Goal: Task Accomplishment & Management: Use online tool/utility

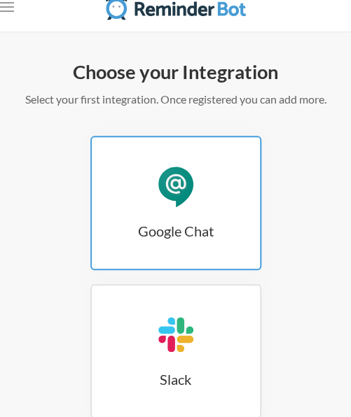
scroll to position [17, 0]
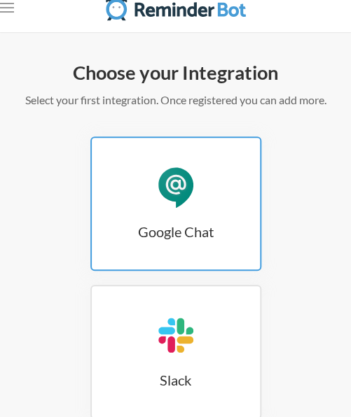
click at [166, 202] on div "Google Chat" at bounding box center [176, 187] width 42 height 42
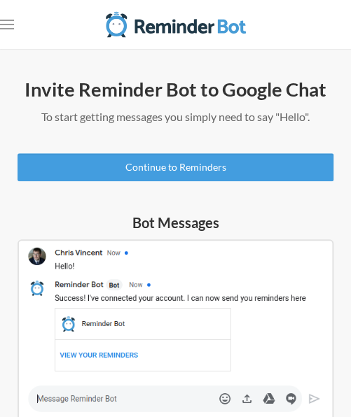
click at [130, 398] on img at bounding box center [176, 331] width 316 height 182
click at [127, 399] on img at bounding box center [176, 331] width 316 height 182
click at [70, 396] on img at bounding box center [176, 331] width 316 height 182
click at [49, 395] on img at bounding box center [176, 331] width 316 height 182
click at [92, 404] on img at bounding box center [176, 331] width 316 height 182
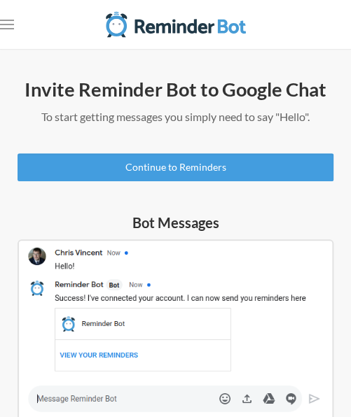
click at [155, 261] on img at bounding box center [176, 331] width 316 height 182
click at [45, 400] on img at bounding box center [176, 331] width 316 height 182
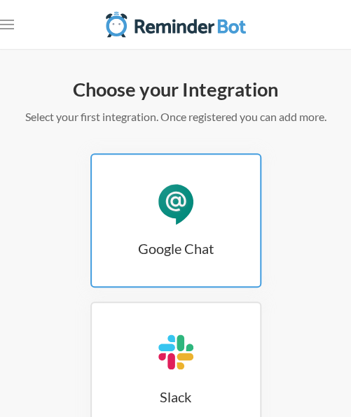
click at [216, 261] on link "Google Chat Google Chat" at bounding box center [175, 220] width 171 height 134
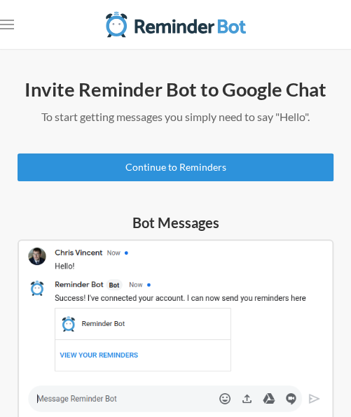
click at [185, 174] on link "Continue to Reminders" at bounding box center [176, 167] width 316 height 28
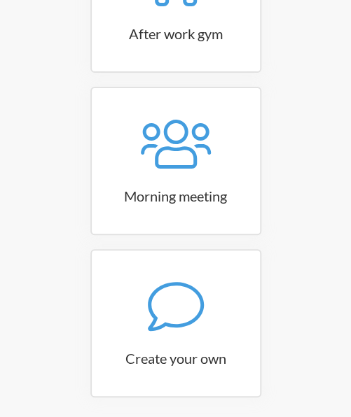
scroll to position [791, 0]
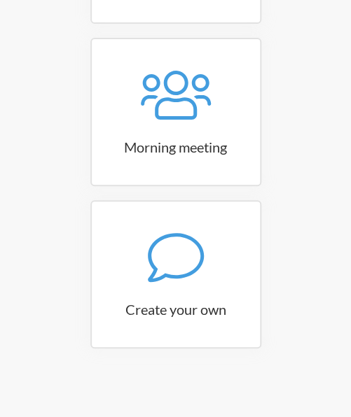
click at [198, 261] on icon at bounding box center [176, 258] width 56 height 56
select select "11:30:00"
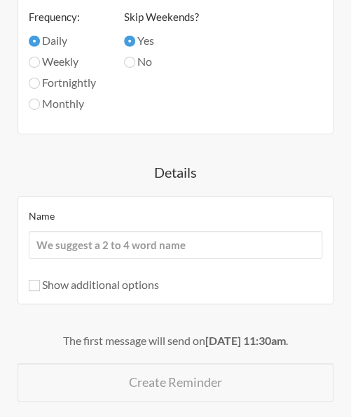
scroll to position [728, 0]
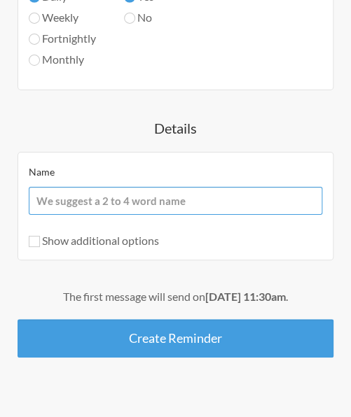
click at [157, 202] on input "Name" at bounding box center [175, 201] width 293 height 28
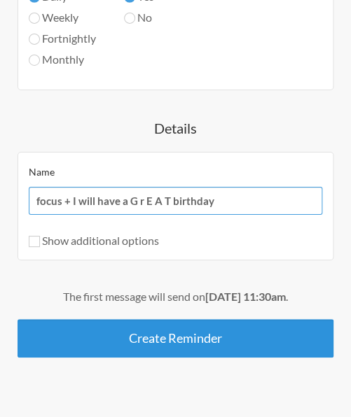
type input "focus + I will have a G r E A T birthday"
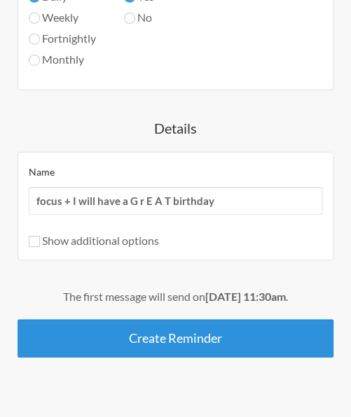
click at [165, 348] on button "Create Reminder" at bounding box center [176, 338] width 316 height 39
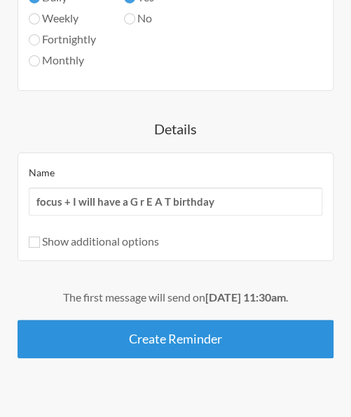
click at [165, 348] on button "Create Reminder" at bounding box center [176, 339] width 316 height 39
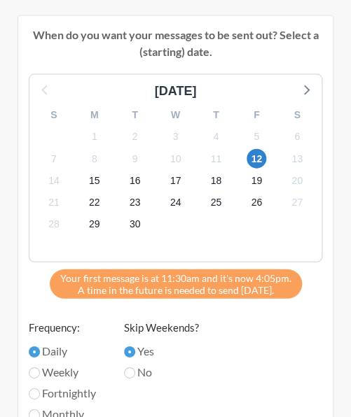
scroll to position [399, 0]
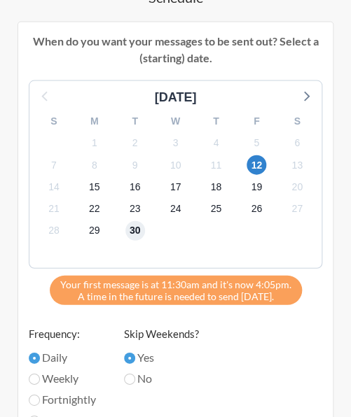
click at [132, 230] on span "30" at bounding box center [135, 231] width 20 height 20
click at [259, 169] on span "12" at bounding box center [257, 165] width 20 height 20
click at [258, 186] on span "19" at bounding box center [257, 186] width 20 height 20
click at [258, 168] on span "12" at bounding box center [257, 165] width 20 height 20
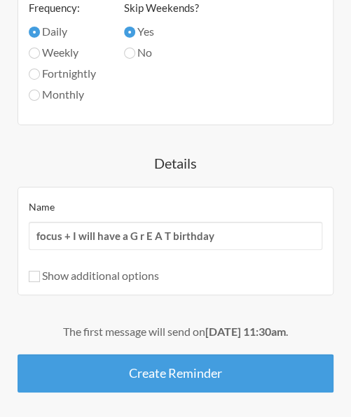
scroll to position [759, 0]
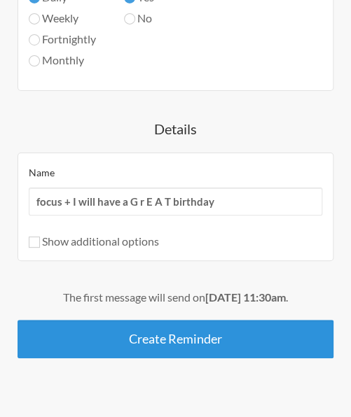
click at [242, 330] on button "Create Reminder" at bounding box center [176, 339] width 316 height 39
click at [234, 338] on button "Create Reminder" at bounding box center [176, 339] width 316 height 39
click at [221, 340] on button "Create Reminder" at bounding box center [176, 339] width 316 height 39
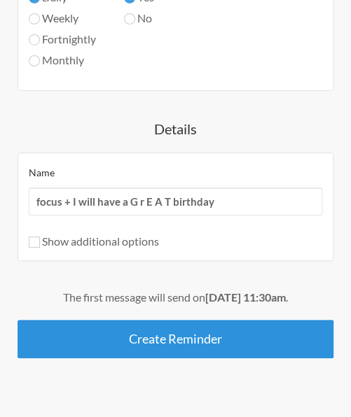
click at [217, 345] on button "Create Reminder" at bounding box center [176, 339] width 316 height 39
click at [237, 348] on button "Create Reminder" at bounding box center [176, 339] width 316 height 39
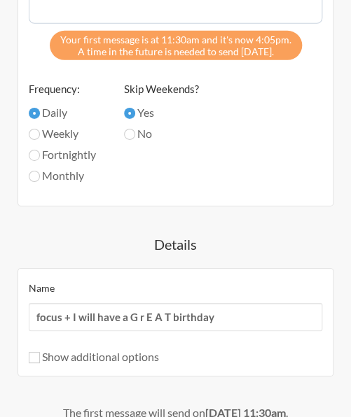
scroll to position [581, 0]
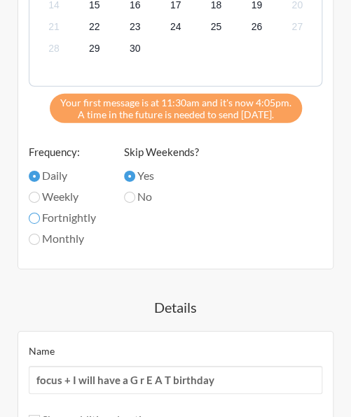
click at [33, 214] on input "Fortnightly" at bounding box center [34, 218] width 11 height 11
radio input "true"
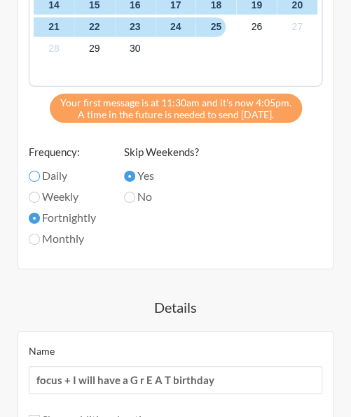
click at [31, 179] on input "Daily" at bounding box center [34, 176] width 11 height 11
radio input "true"
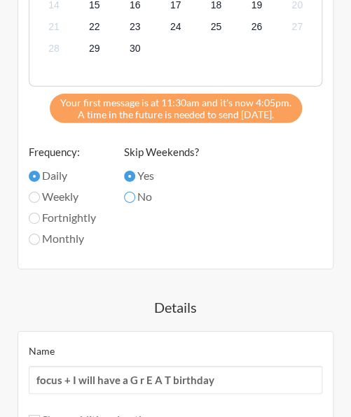
click at [129, 199] on input "No" at bounding box center [129, 197] width 11 height 11
radio input "true"
click at [150, 188] on label "No" at bounding box center [161, 196] width 75 height 17
click at [135, 192] on input "No" at bounding box center [129, 197] width 11 height 11
click at [144, 167] on label "Yes" at bounding box center [161, 175] width 75 height 17
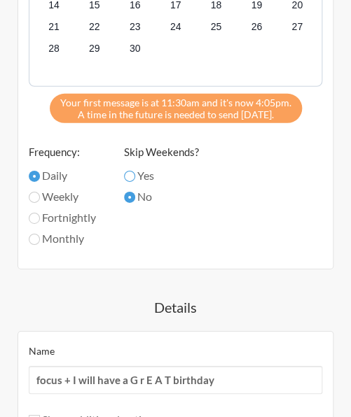
click at [135, 171] on input "Yes" at bounding box center [129, 176] width 11 height 11
radio input "true"
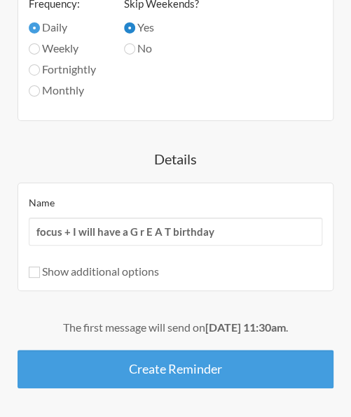
scroll to position [759, 0]
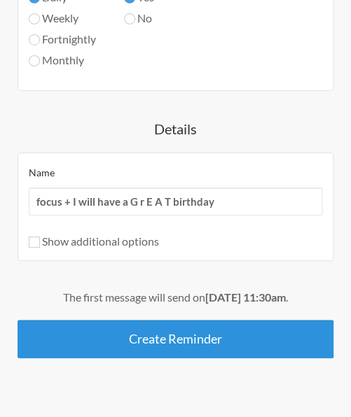
click at [286, 328] on button "Create Reminder" at bounding box center [176, 339] width 316 height 39
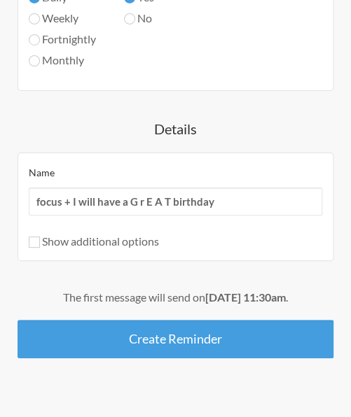
click at [41, 225] on div "Name focus + I will have a G r E A T birthday Show additional options Hide this…" at bounding box center [175, 207] width 293 height 86
click at [34, 243] on input "Show additional options" at bounding box center [34, 242] width 11 height 11
checkbox input "true"
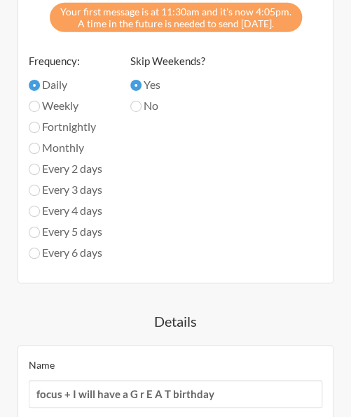
scroll to position [700, 0]
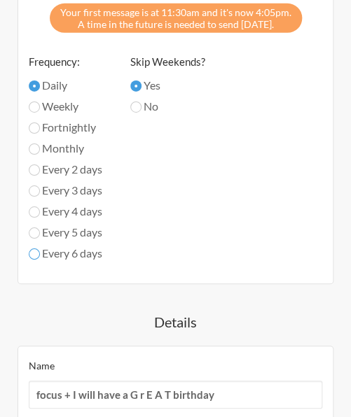
click at [36, 251] on input "Every 6 days" at bounding box center [34, 254] width 11 height 11
radio input "true"
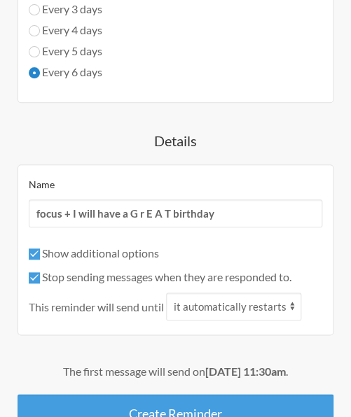
scroll to position [956, 0]
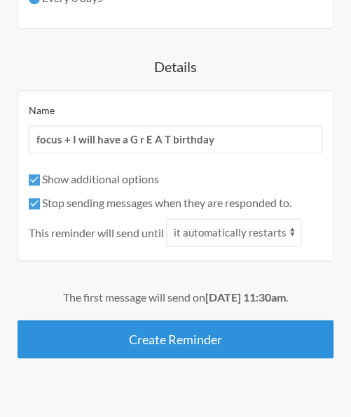
click at [164, 347] on button "Create Reminder" at bounding box center [176, 339] width 316 height 39
click at [184, 330] on button "Create Reminder" at bounding box center [176, 339] width 316 height 39
click at [177, 346] on button "Create Reminder" at bounding box center [176, 339] width 316 height 39
click at [200, 342] on button "Create Reminder" at bounding box center [176, 339] width 316 height 39
click at [200, 340] on button "Create Reminder" at bounding box center [176, 339] width 316 height 39
